Goal: Information Seeking & Learning: Learn about a topic

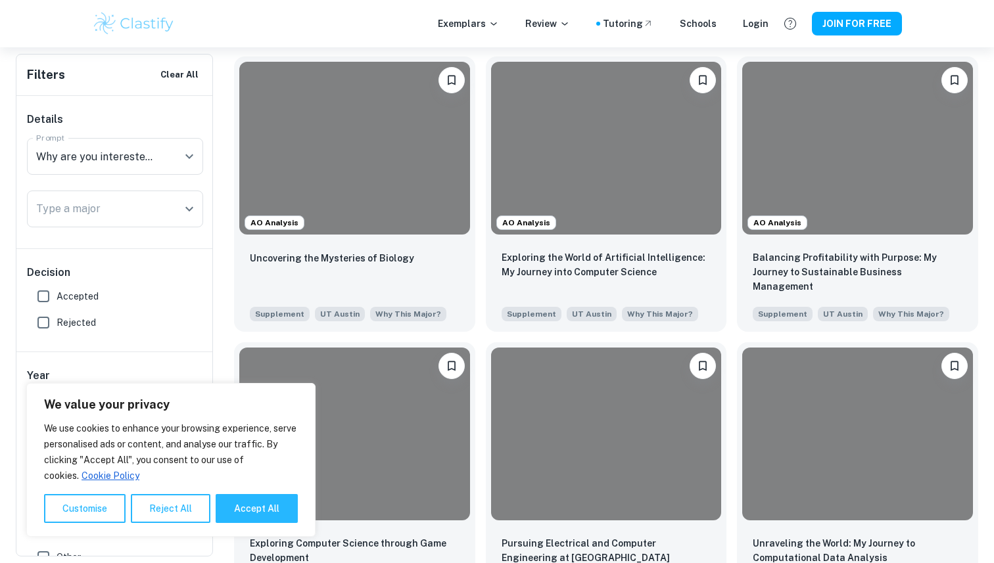
scroll to position [326, 0]
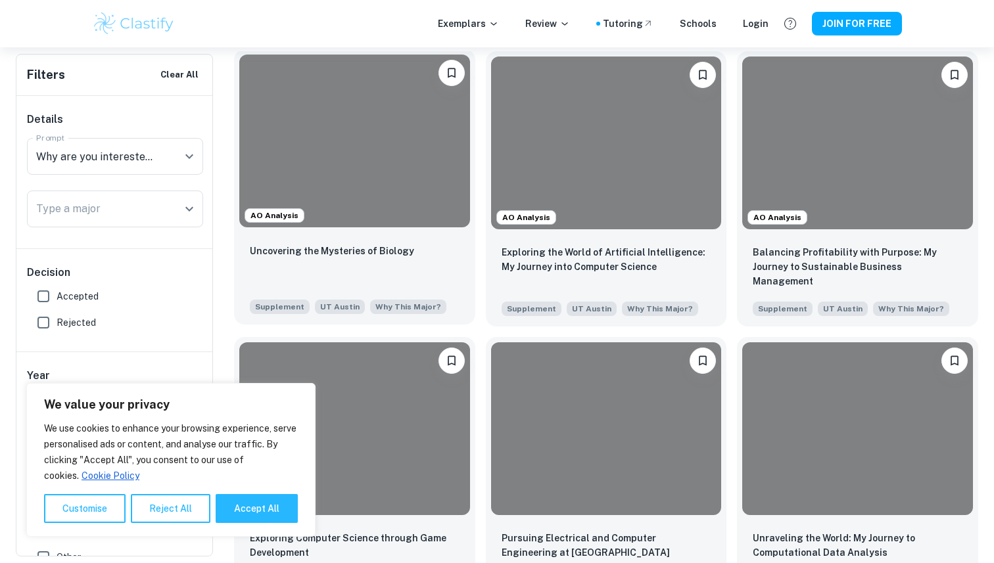
click at [379, 198] on div at bounding box center [354, 141] width 231 height 173
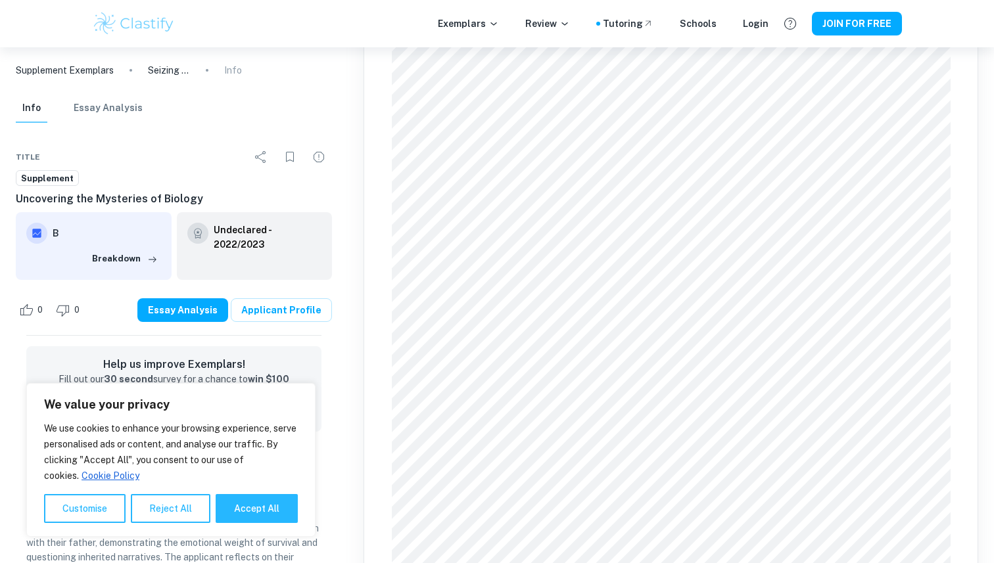
scroll to position [371, 0]
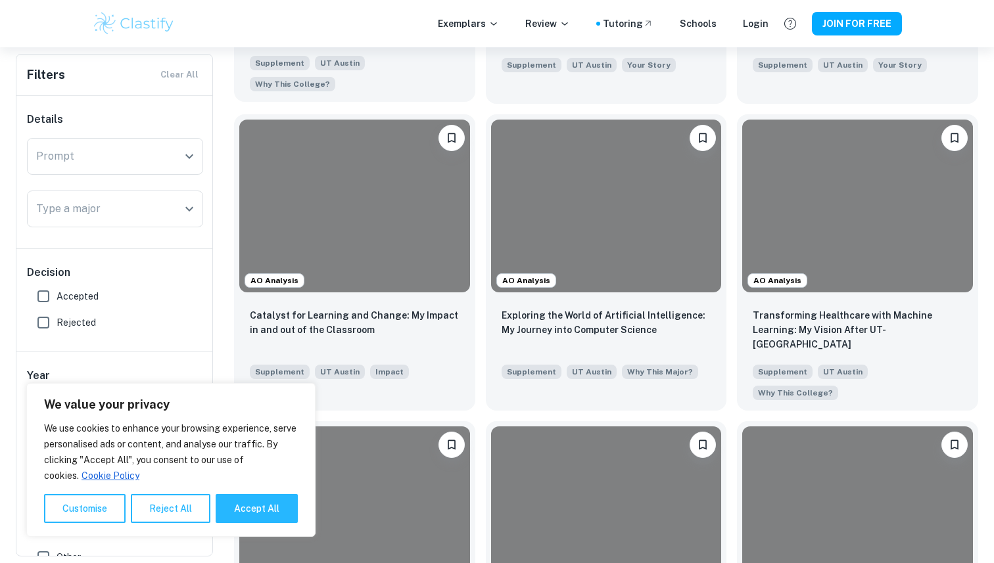
scroll to position [839, 0]
